Goal: Check status: Check status

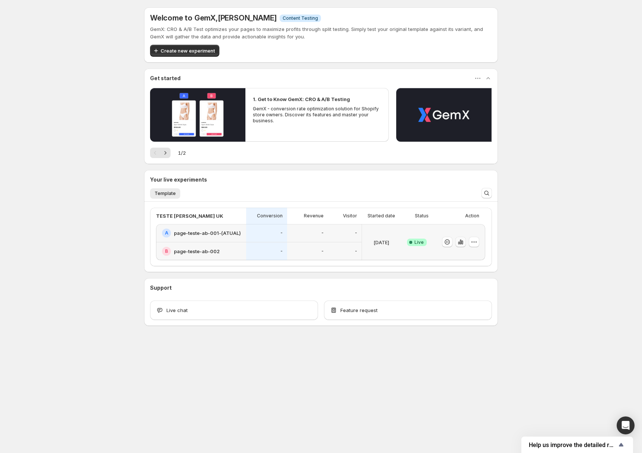
click at [463, 243] on icon "button" at bounding box center [460, 241] width 7 height 7
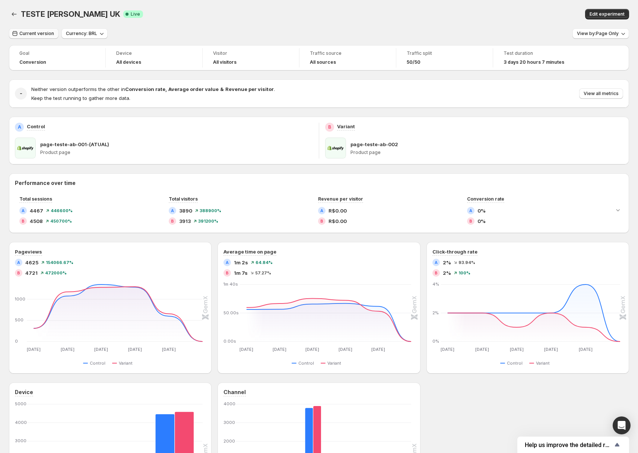
click at [28, 34] on span "Current version" at bounding box center [36, 34] width 35 height 6
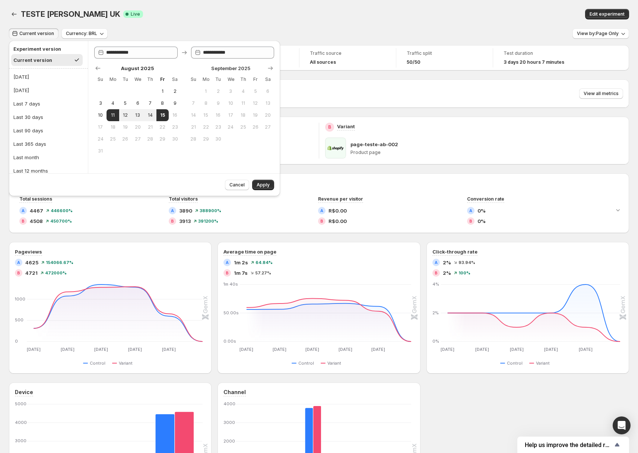
click at [257, 9] on div "TESTE [PERSON_NAME] UK Success Complete Live" at bounding box center [190, 14] width 339 height 10
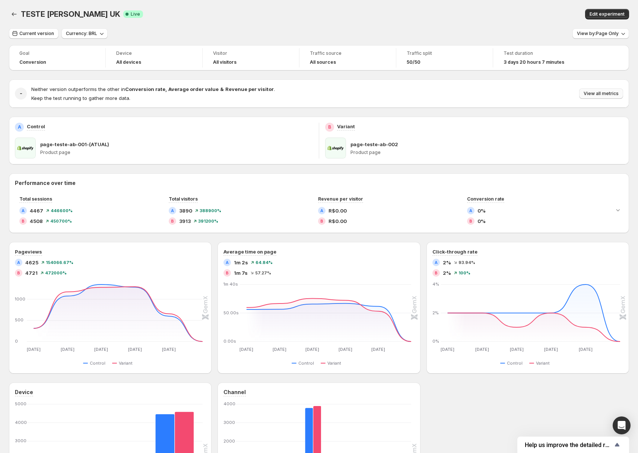
click at [609, 93] on span "View all metrics" at bounding box center [601, 94] width 35 height 6
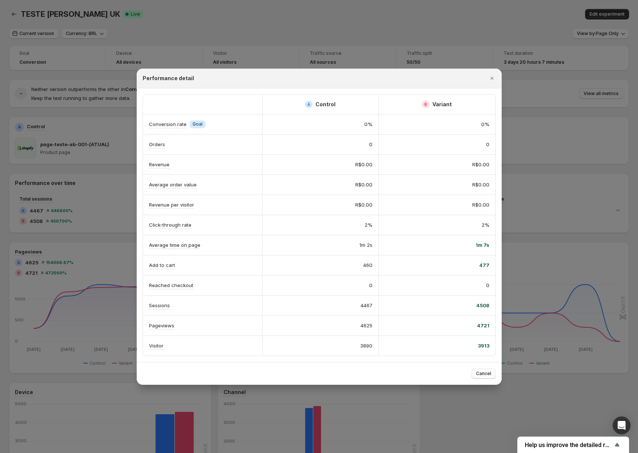
click at [487, 374] on span "Cancel" at bounding box center [483, 373] width 15 height 6
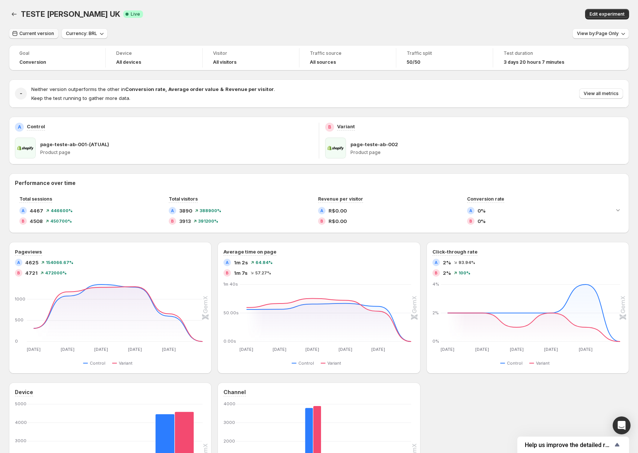
click at [39, 32] on span "Current version" at bounding box center [36, 34] width 35 height 6
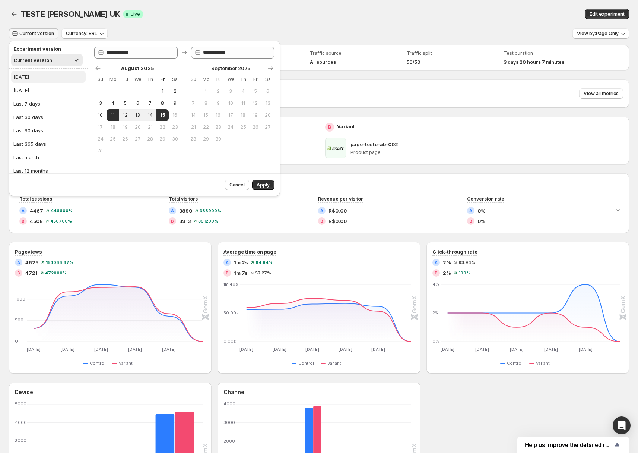
click at [29, 73] on button "[DATE]" at bounding box center [48, 77] width 75 height 12
type input "**********"
click at [262, 187] on span "Apply" at bounding box center [263, 185] width 13 height 6
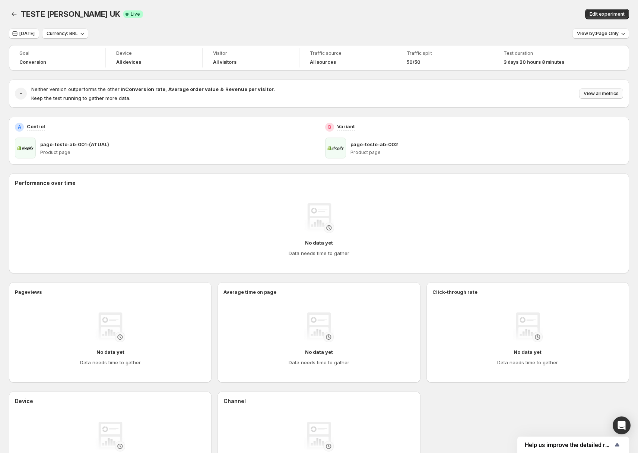
click at [609, 91] on span "View all metrics" at bounding box center [601, 94] width 35 height 6
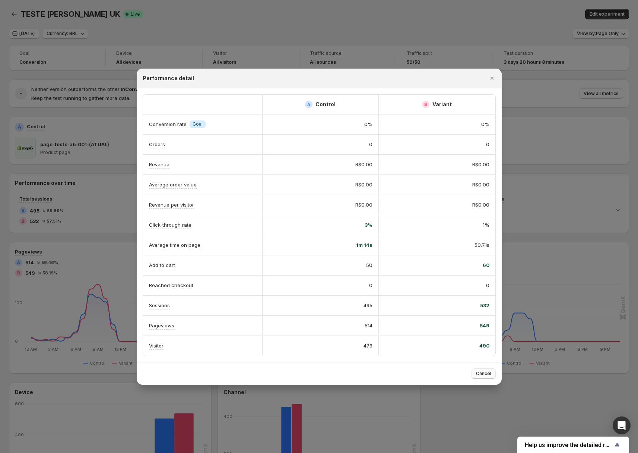
click at [481, 374] on span "Cancel" at bounding box center [483, 373] width 15 height 6
